Goal: Navigation & Orientation: Find specific page/section

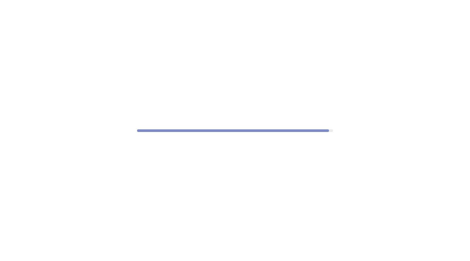
click at [204, 187] on div at bounding box center [235, 130] width 470 height 261
click at [266, 8] on div at bounding box center [235, 130] width 470 height 261
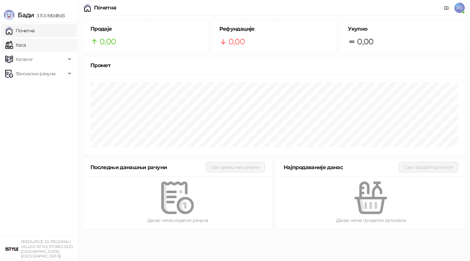
click at [22, 43] on link "Каса" at bounding box center [15, 44] width 21 height 13
